Goal: Task Accomplishment & Management: Use online tool/utility

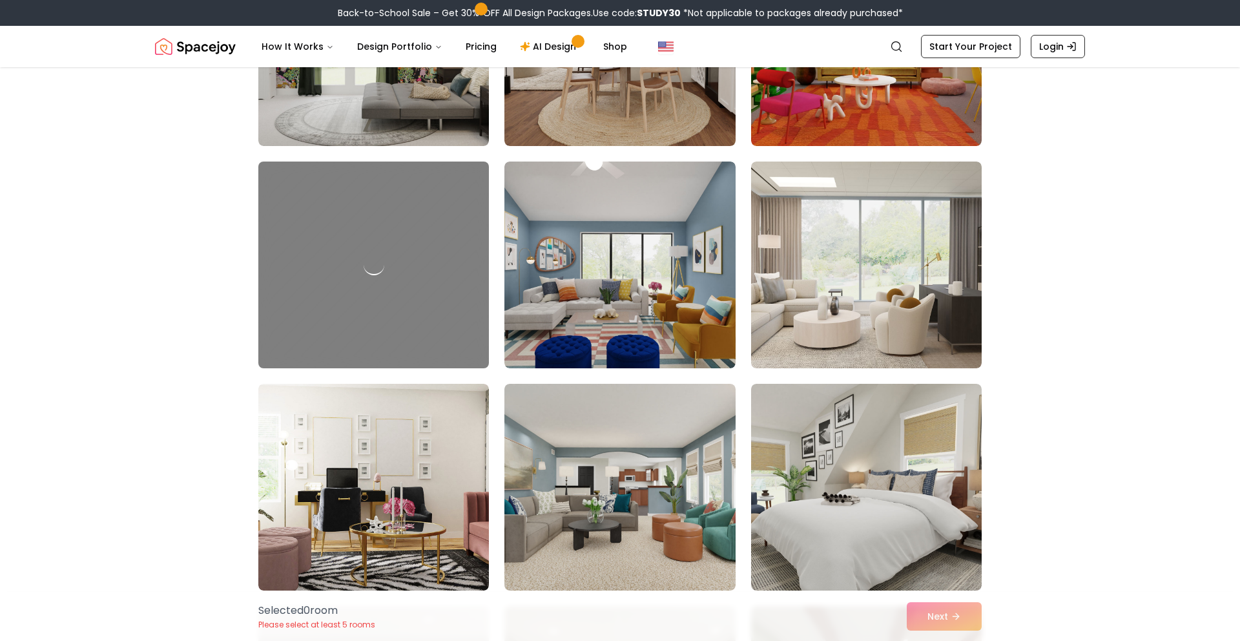
scroll to position [459, 0]
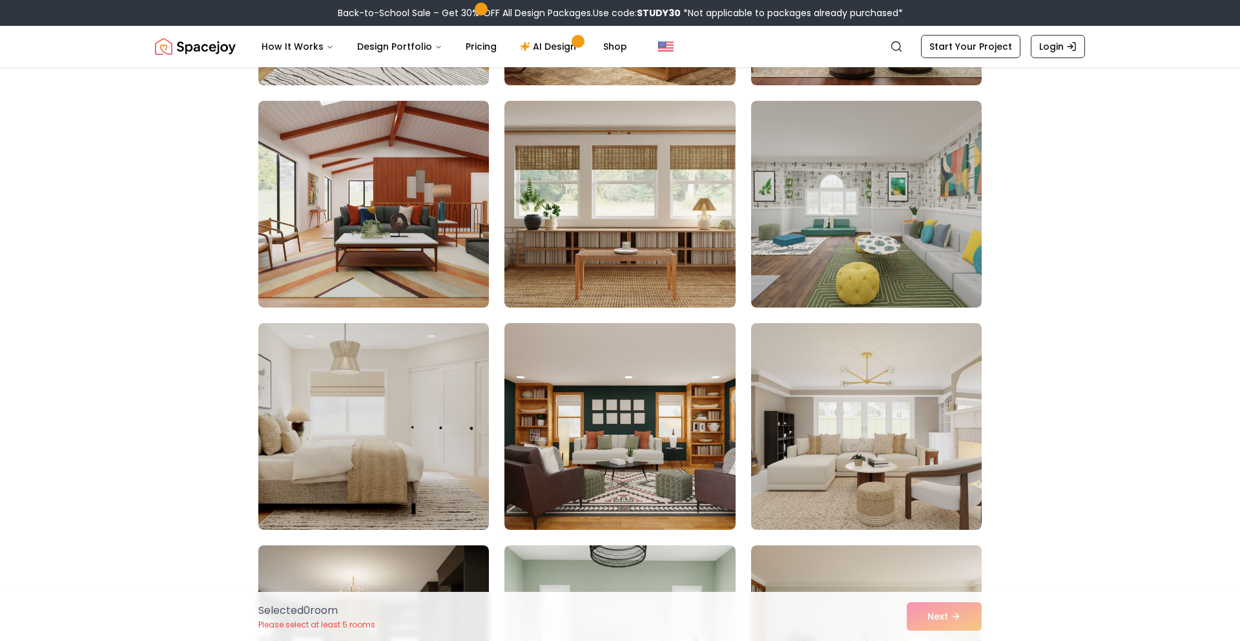
scroll to position [2018, 0]
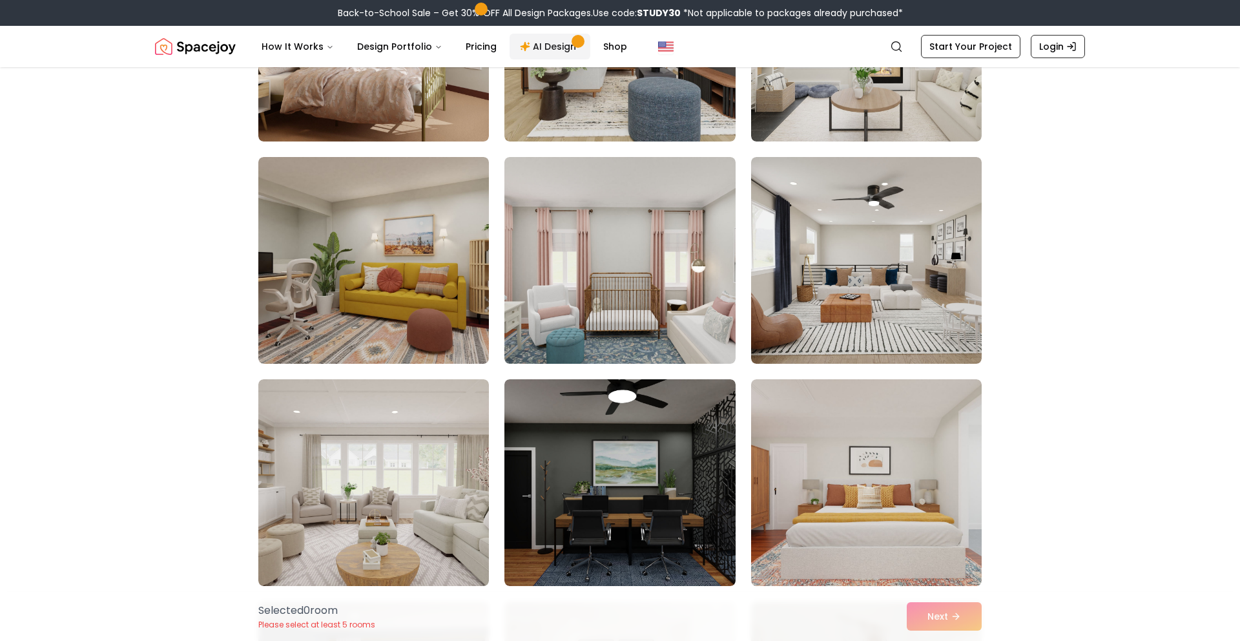
click at [575, 38] on span "Main" at bounding box center [578, 41] width 6 height 6
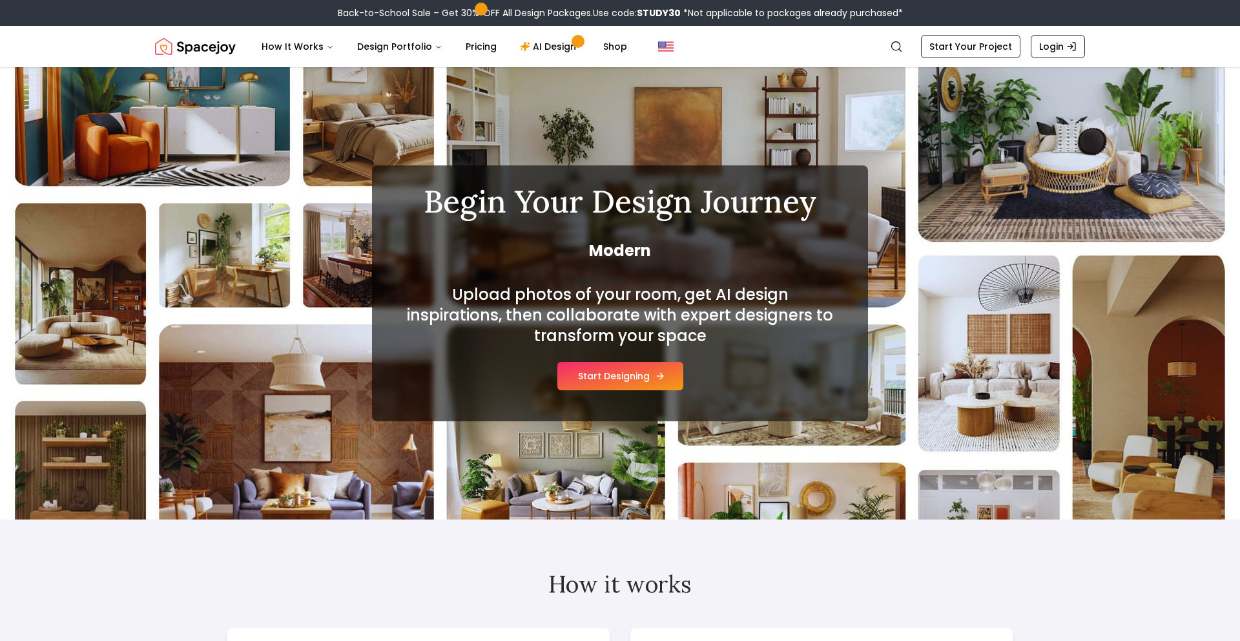
click at [604, 378] on button "Start Designing" at bounding box center [620, 376] width 126 height 28
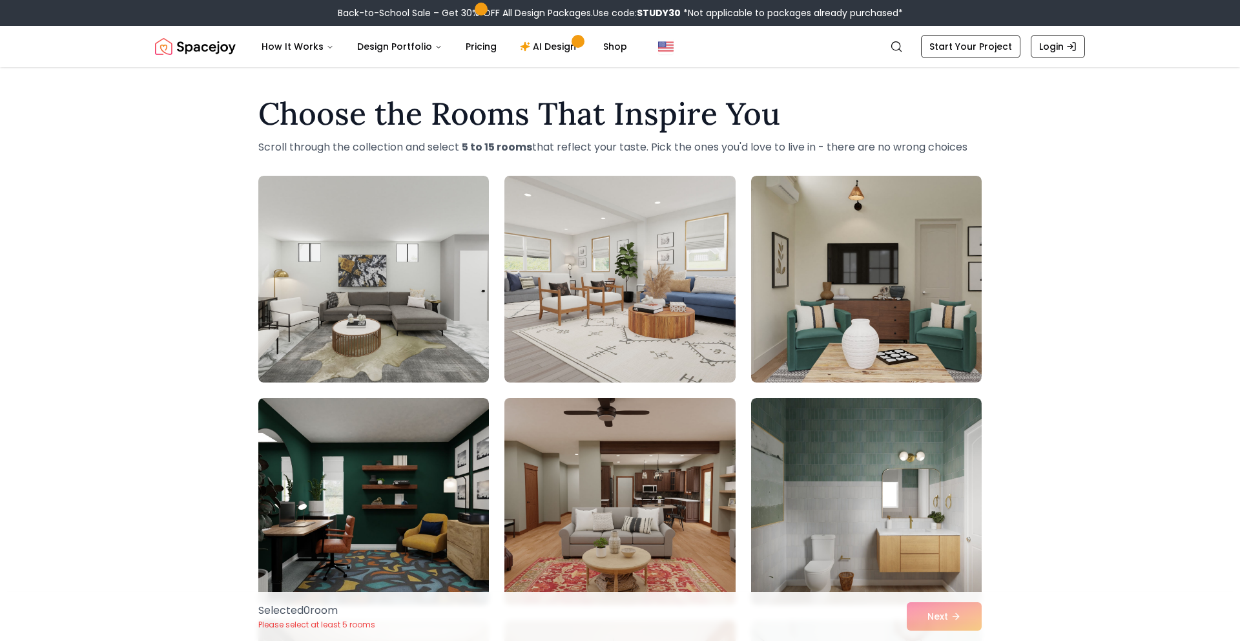
click at [697, 519] on img at bounding box center [620, 501] width 242 height 217
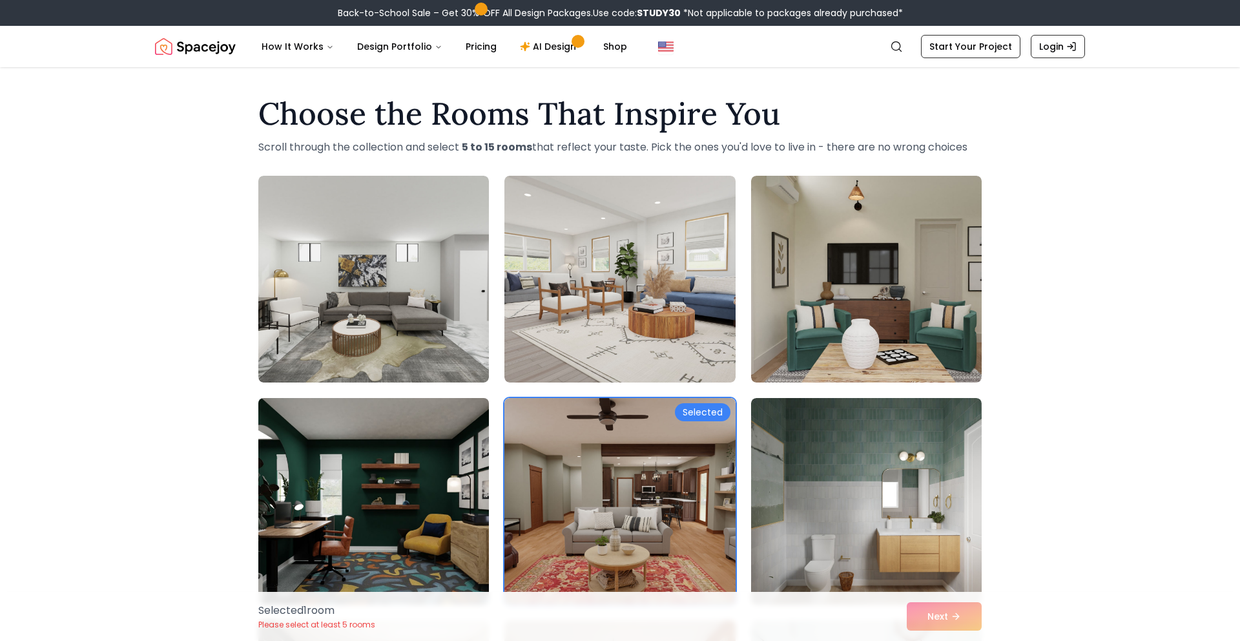
click at [458, 537] on img at bounding box center [373, 501] width 242 height 217
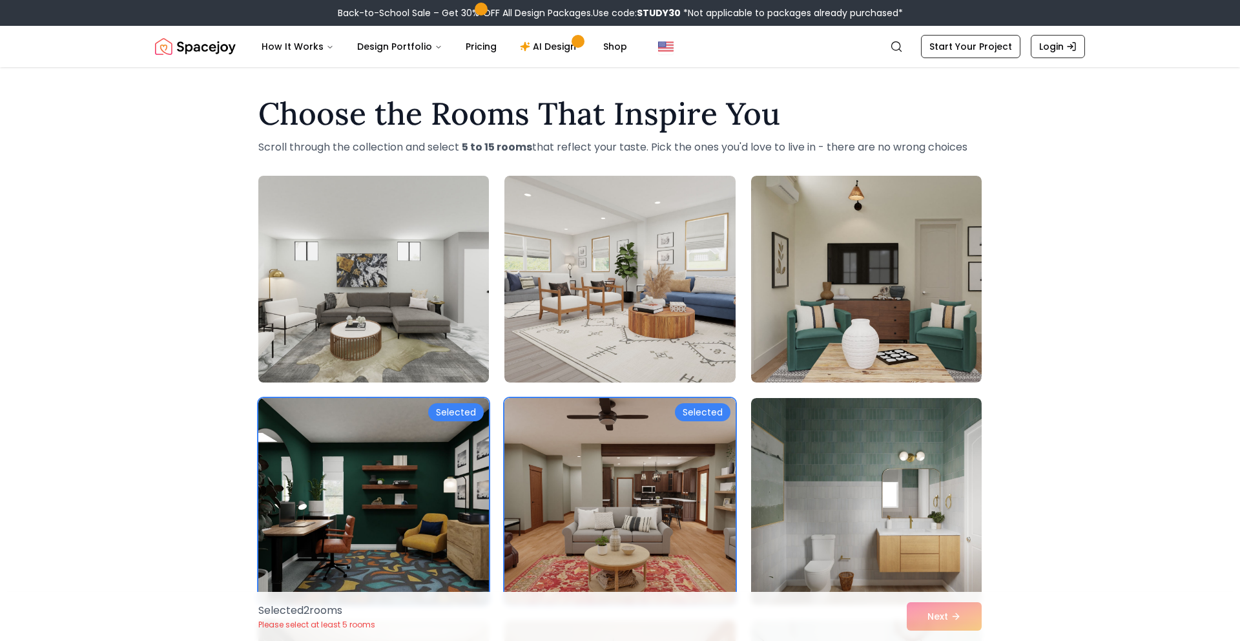
click at [389, 314] on img at bounding box center [373, 278] width 242 height 217
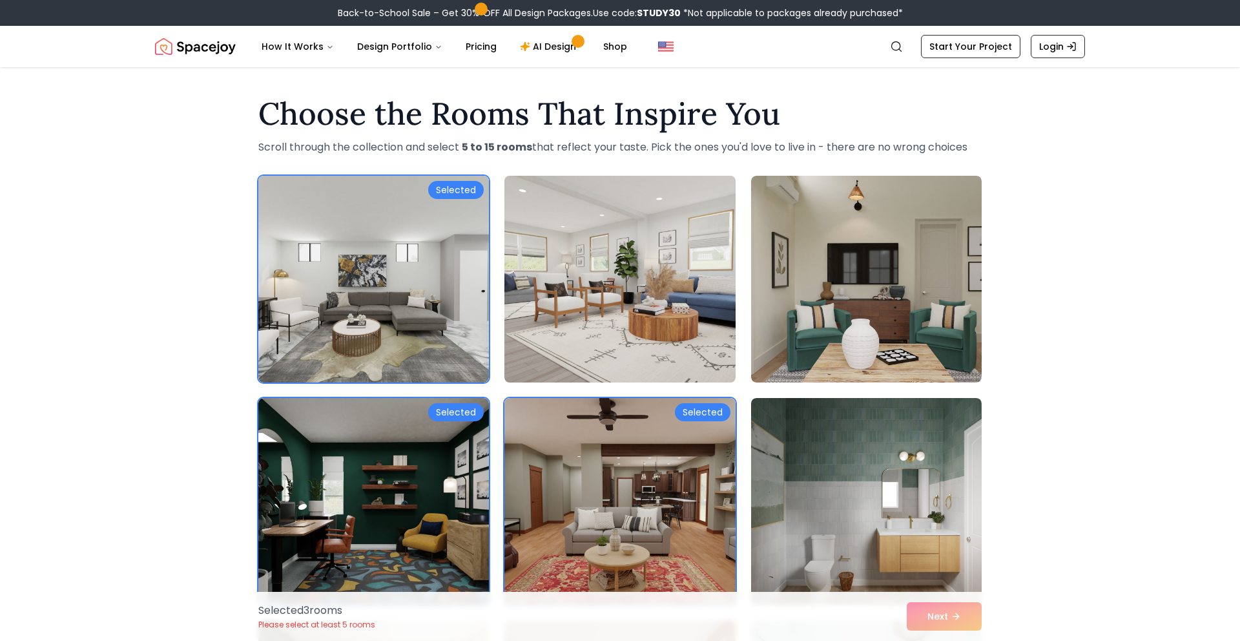
drag, startPoint x: 583, startPoint y: 326, endPoint x: 663, endPoint y: 342, distance: 81.7
click at [584, 326] on img at bounding box center [620, 278] width 242 height 217
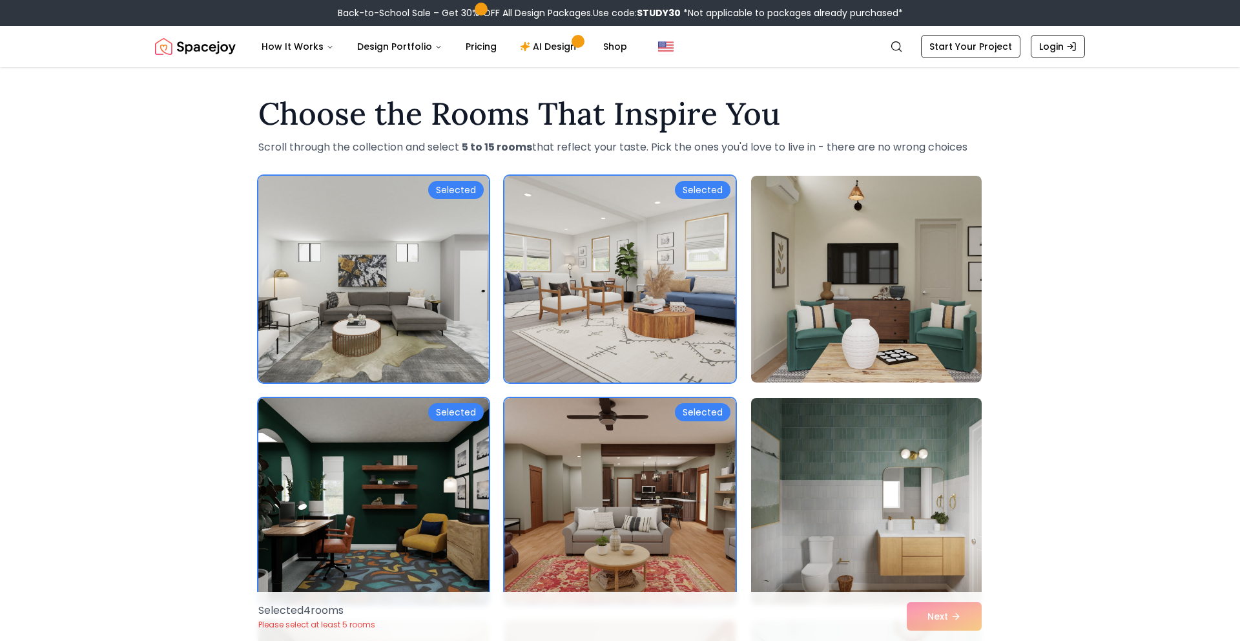
drag, startPoint x: 825, startPoint y: 356, endPoint x: 845, endPoint y: 400, distance: 48.0
click at [825, 356] on img at bounding box center [866, 279] width 231 height 207
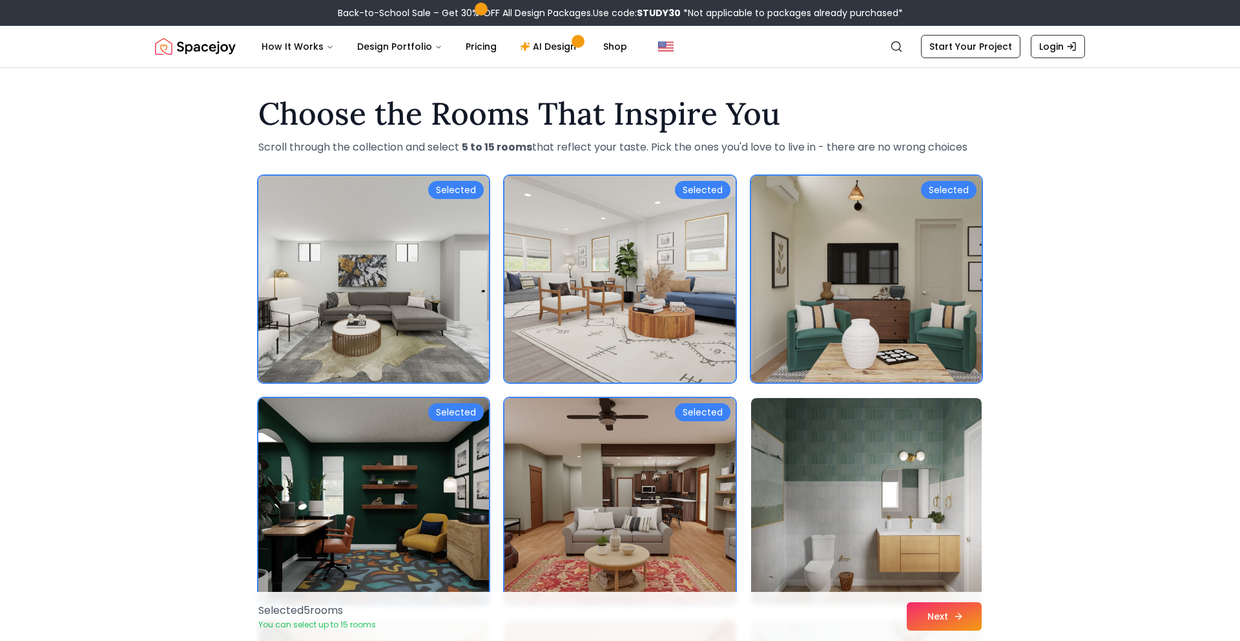
click at [946, 621] on button "Next" at bounding box center [944, 616] width 75 height 28
